Goal: Task Accomplishment & Management: Use online tool/utility

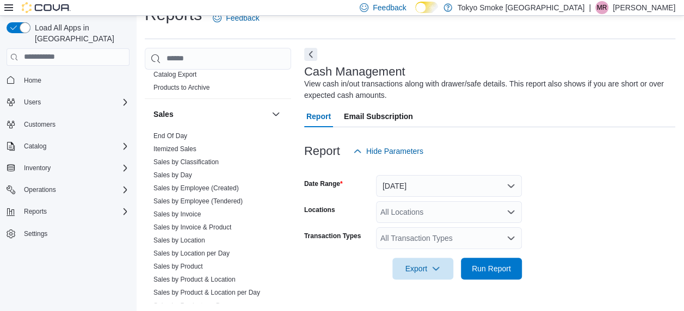
scroll to position [871, 0]
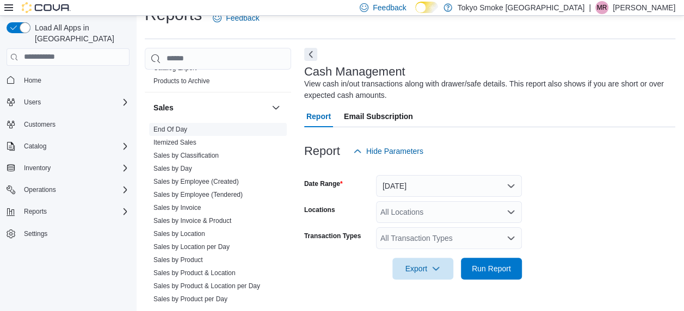
click at [173, 126] on link "End Of Day" at bounding box center [170, 130] width 34 height 8
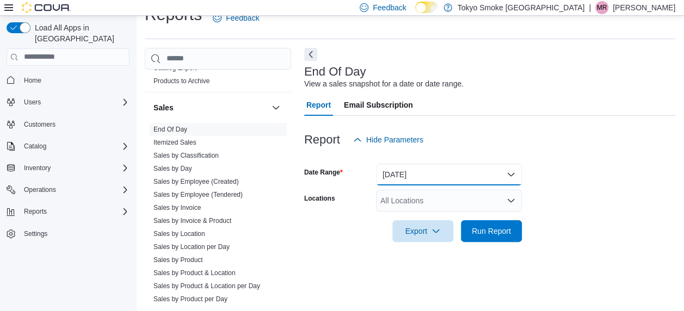
click at [497, 170] on button "Today" at bounding box center [449, 175] width 146 height 22
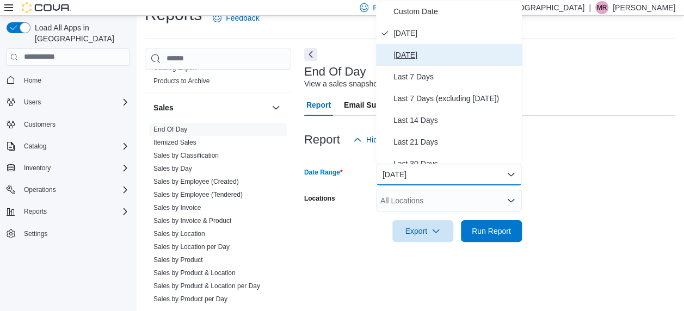
click at [424, 52] on span "Yesterday" at bounding box center [455, 54] width 124 height 13
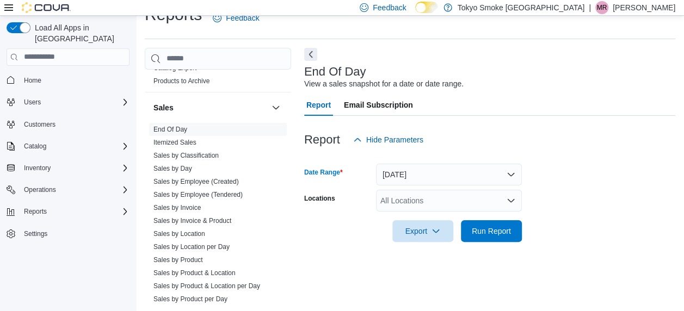
click at [414, 195] on div "All Locations" at bounding box center [449, 201] width 146 height 22
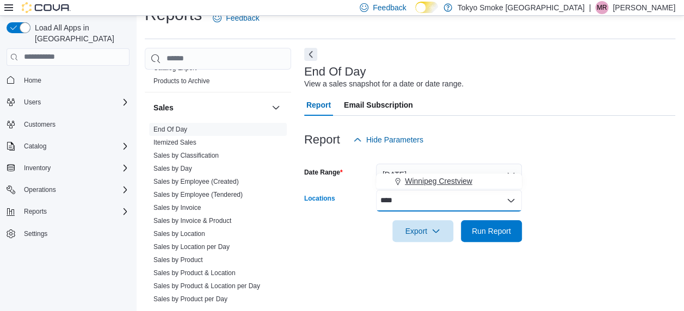
type input "****"
click at [446, 188] on button "Winnipeg Crestview" at bounding box center [449, 182] width 146 height 16
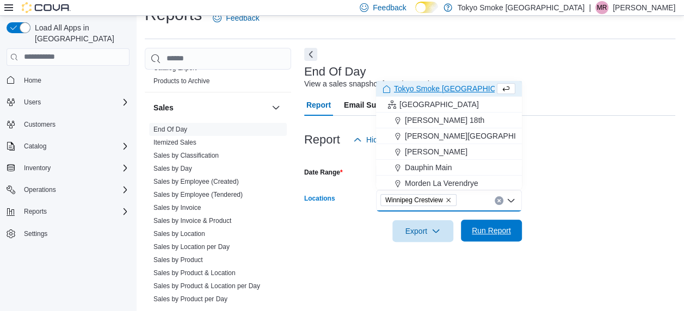
click at [491, 221] on span "Run Report" at bounding box center [491, 231] width 48 height 22
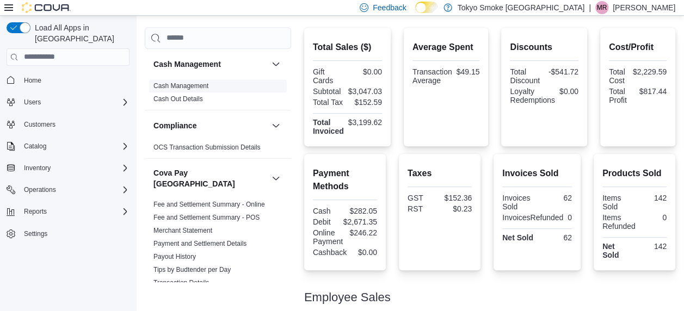
click at [190, 86] on link "Cash Management" at bounding box center [180, 86] width 55 height 8
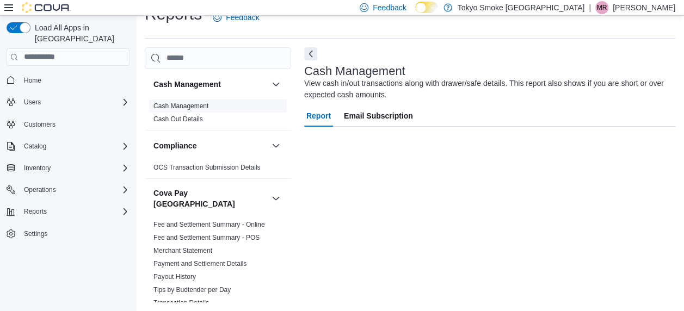
scroll to position [21, 0]
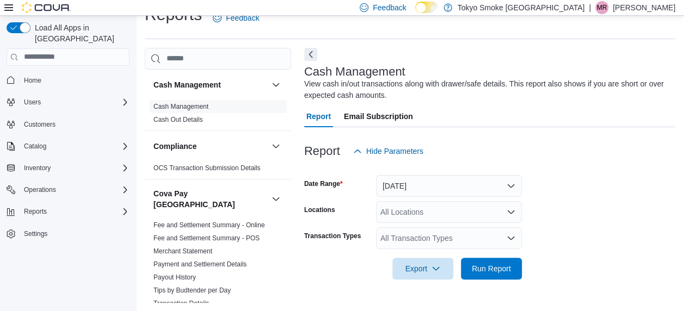
click at [437, 173] on div at bounding box center [489, 168] width 371 height 13
click at [437, 176] on button "Today" at bounding box center [449, 186] width 146 height 22
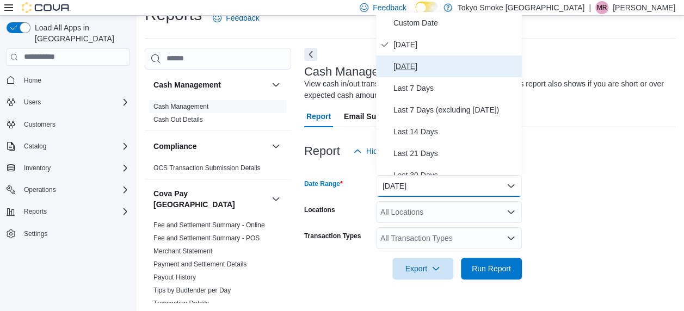
click at [411, 74] on button "Yesterday" at bounding box center [449, 66] width 146 height 22
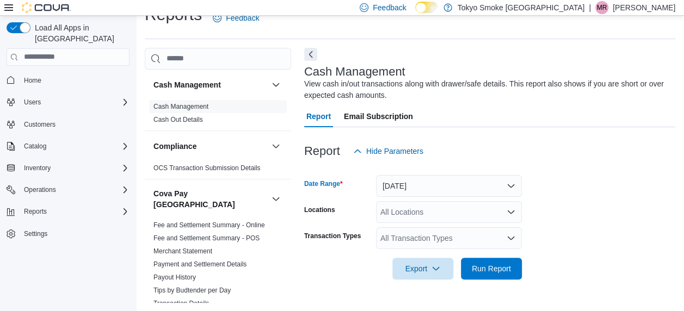
click at [435, 197] on form "Date Range Yesterday Locations All Locations Transaction Types All Transaction …" at bounding box center [489, 221] width 371 height 118
click at [437, 206] on div "All Locations" at bounding box center [449, 212] width 146 height 22
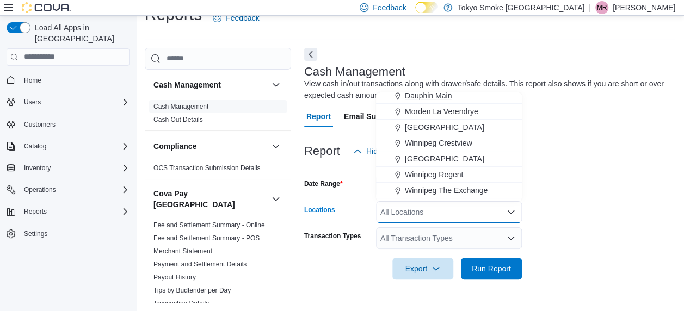
scroll to position [91, 0]
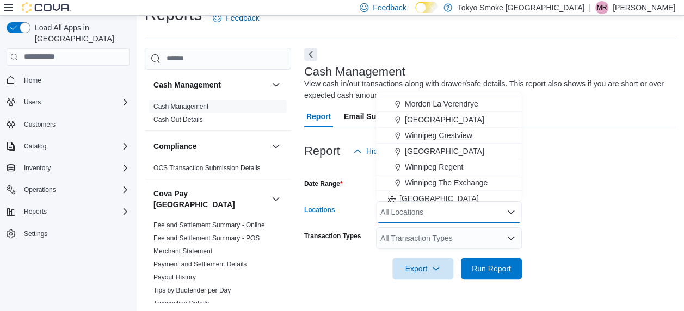
click at [443, 130] on span "Winnipeg Crestview" at bounding box center [438, 135] width 67 height 11
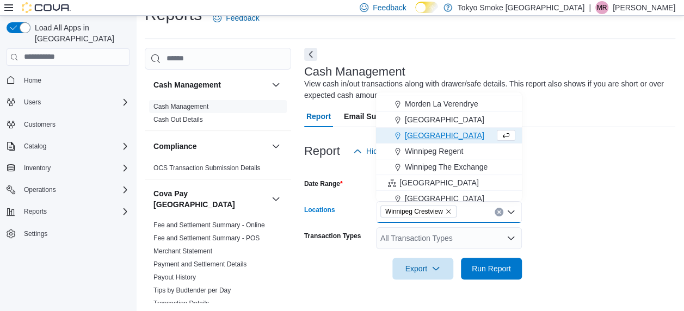
click at [428, 240] on div "All Transaction Types" at bounding box center [449, 238] width 146 height 22
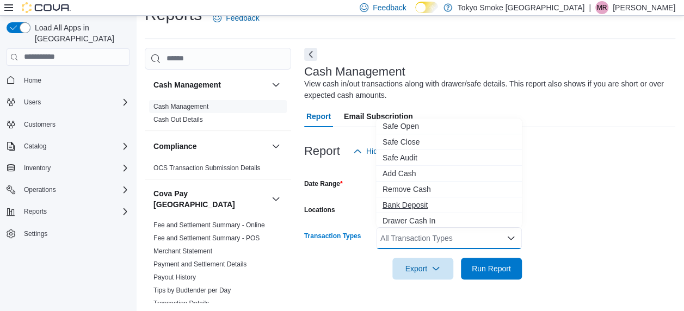
click at [421, 205] on span "Bank Deposit" at bounding box center [448, 205] width 133 height 11
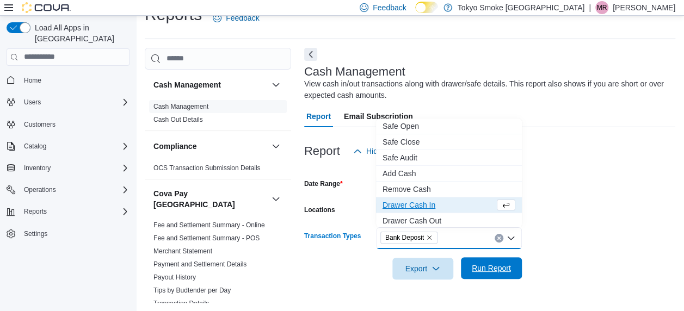
click at [489, 266] on span "Run Report" at bounding box center [491, 268] width 39 height 11
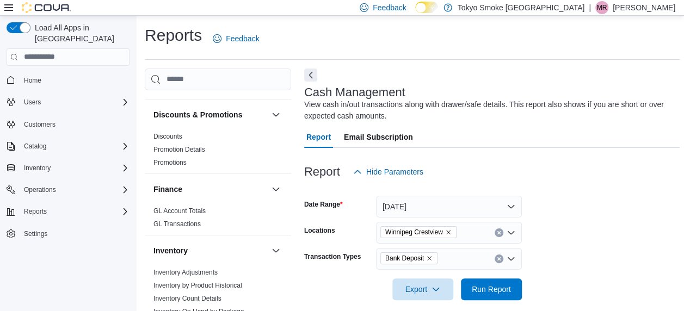
scroll to position [337, 0]
click at [164, 132] on link "Discounts" at bounding box center [167, 136] width 29 height 8
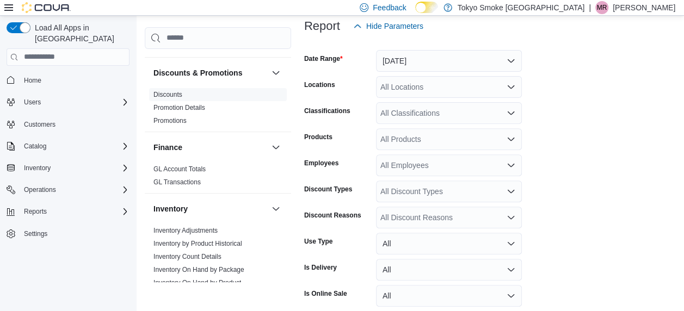
scroll to position [146, 0]
click at [444, 59] on button "Yesterday" at bounding box center [449, 61] width 146 height 22
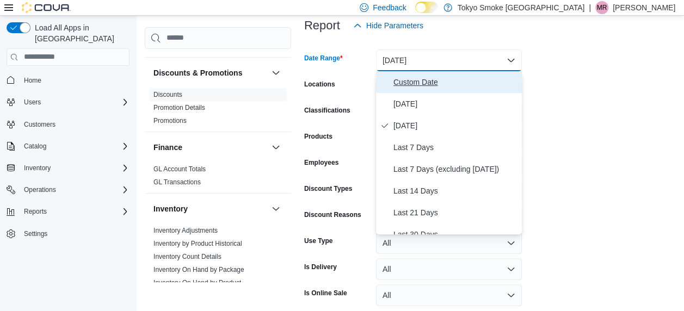
click at [399, 84] on span "Custom Date" at bounding box center [455, 82] width 124 height 13
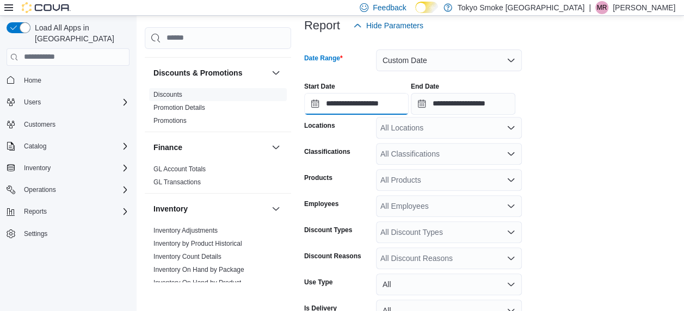
click at [381, 104] on input "**********" at bounding box center [356, 104] width 104 height 22
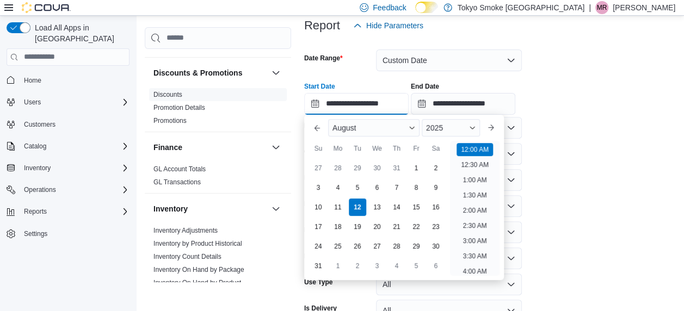
scroll to position [34, 0]
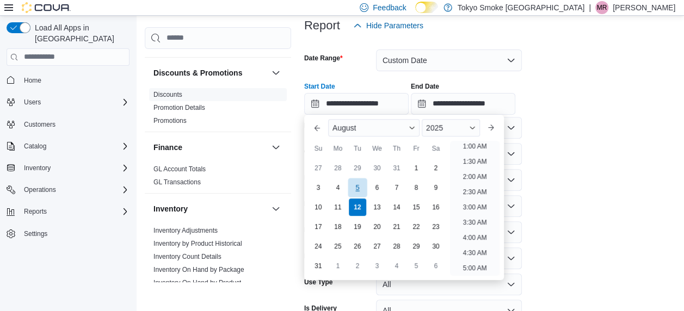
click at [365, 187] on div "5" at bounding box center [357, 187] width 19 height 19
type input "**********"
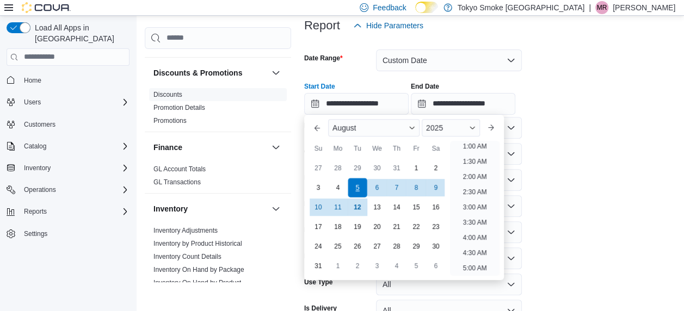
scroll to position [2, 0]
click at [462, 107] on input "**********" at bounding box center [463, 104] width 104 height 22
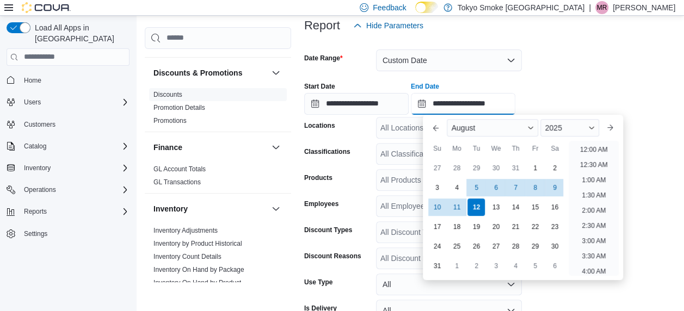
scroll to position [598, 0]
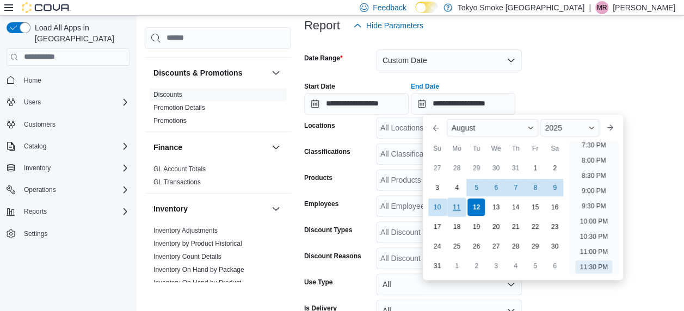
click at [461, 213] on div "11" at bounding box center [456, 206] width 19 height 19
type input "**********"
click at [557, 94] on div "**********" at bounding box center [489, 93] width 371 height 41
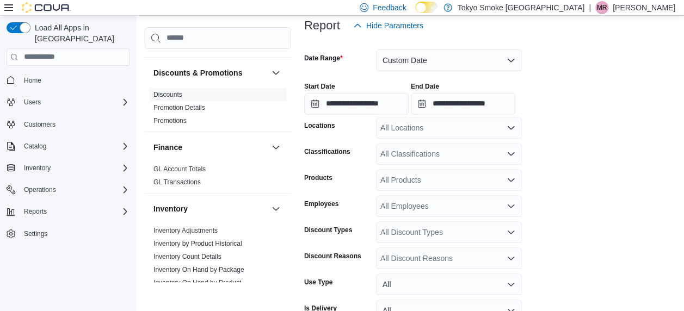
scroll to position [180, 0]
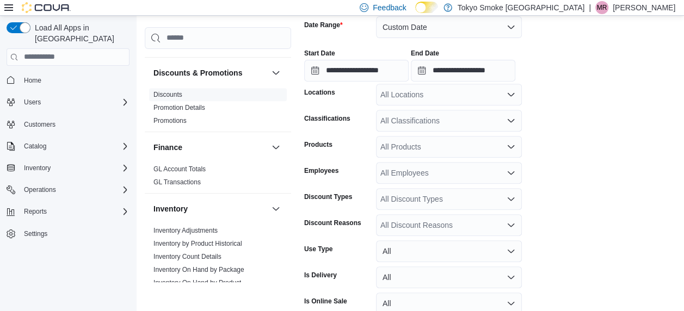
click at [441, 82] on div at bounding box center [489, 83] width 371 height 2
click at [441, 84] on div "All Locations" at bounding box center [449, 95] width 146 height 22
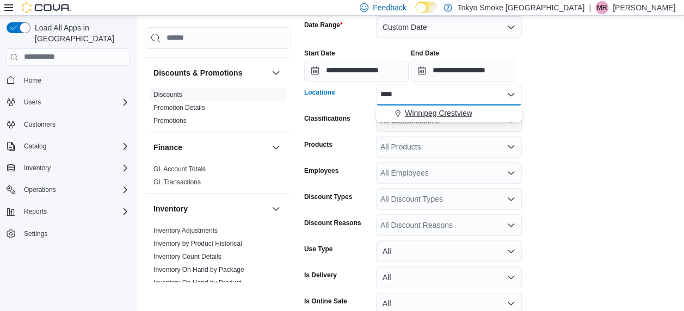
type input "****"
click at [442, 110] on span "Winnipeg Crestview" at bounding box center [438, 113] width 67 height 11
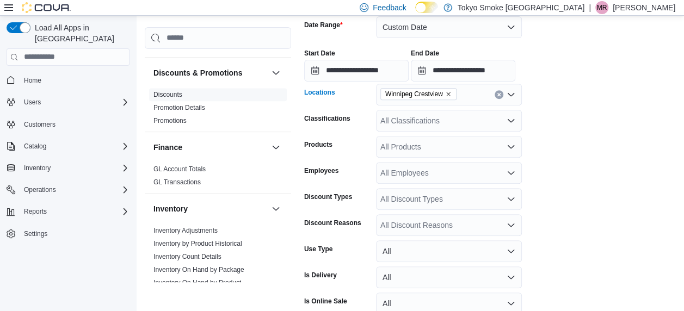
scroll to position [234, 0]
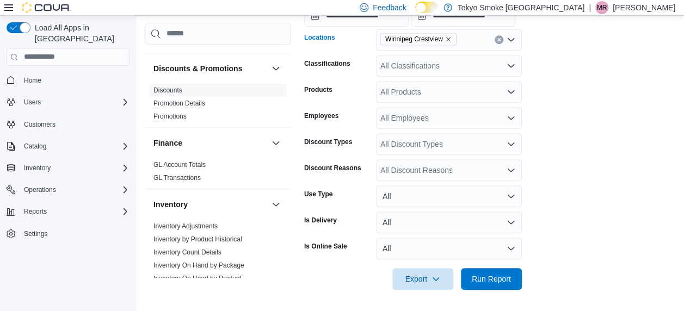
click at [591, 171] on form "**********" at bounding box center [489, 119] width 371 height 342
click at [493, 282] on span "Run Report" at bounding box center [491, 278] width 39 height 11
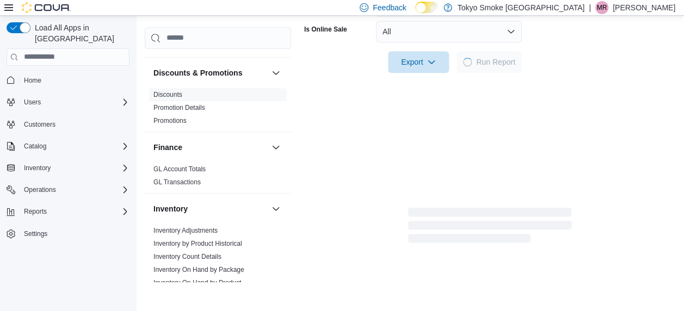
scroll to position [451, 0]
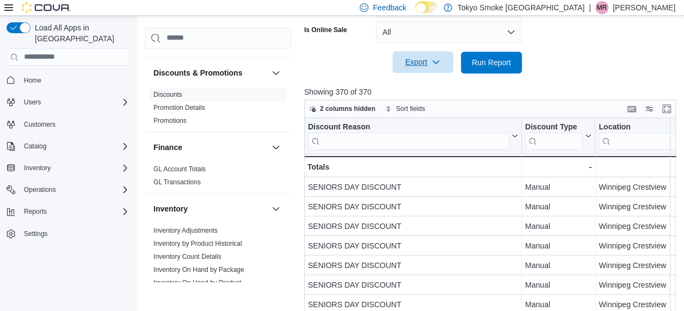
click at [432, 61] on icon "button" at bounding box center [435, 62] width 9 height 9
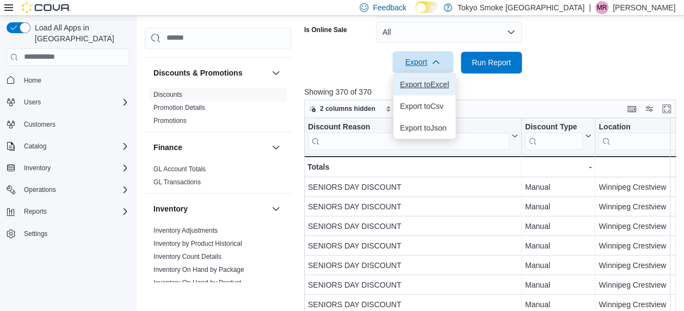
click at [419, 88] on button "Export to Excel" at bounding box center [424, 84] width 62 height 22
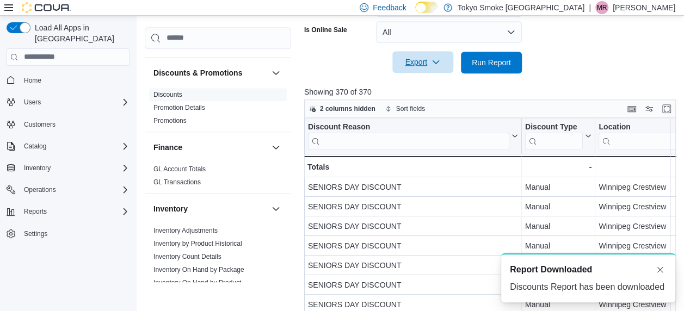
scroll to position [0, 0]
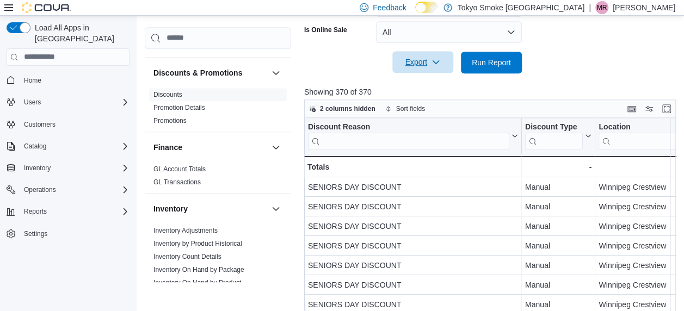
click at [345, 55] on div "Export Run Report" at bounding box center [413, 63] width 218 height 22
